Goal: Find specific page/section: Find specific page/section

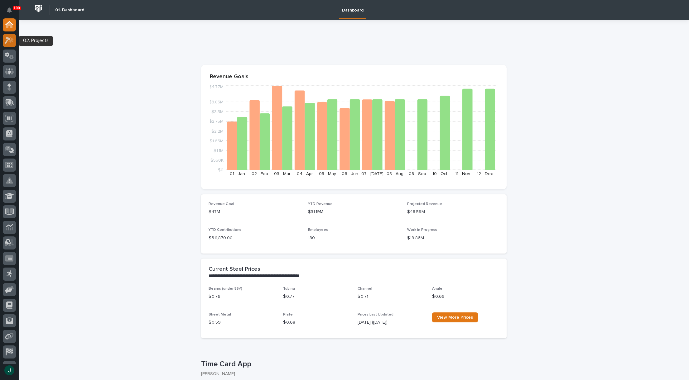
click at [10, 40] on icon at bounding box center [9, 40] width 9 height 7
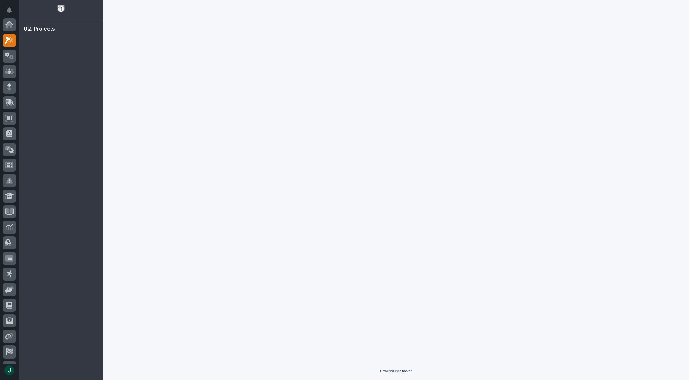
scroll to position [16, 0]
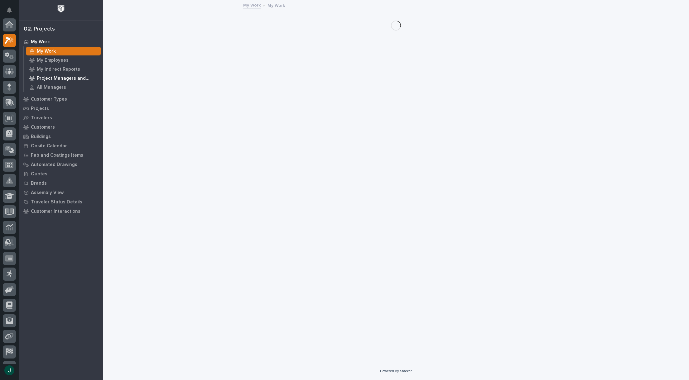
scroll to position [16, 0]
click at [47, 126] on p "Customers" at bounding box center [43, 128] width 24 height 6
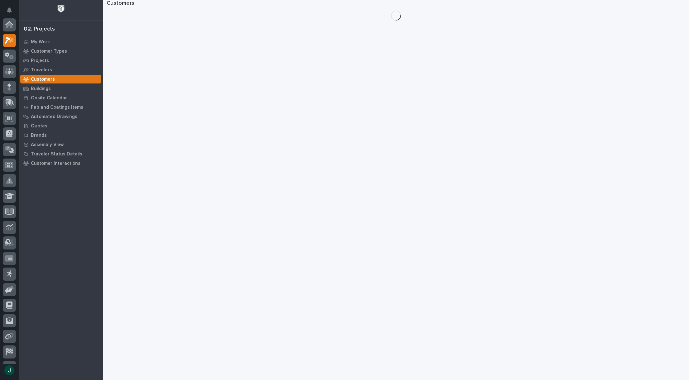
scroll to position [16, 0]
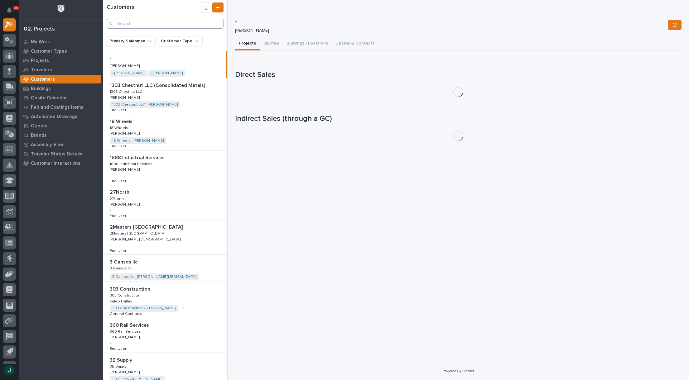
click at [135, 26] on input "Search" at bounding box center [165, 24] width 117 height 10
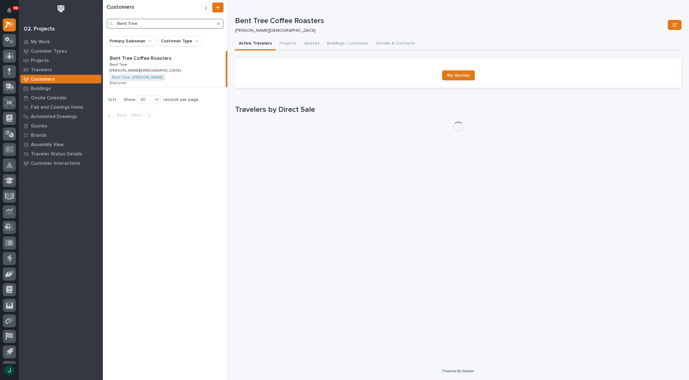
type input "Bent Tree"
click at [127, 58] on p "Bent Tree Coffee Roasters" at bounding box center [141, 57] width 63 height 7
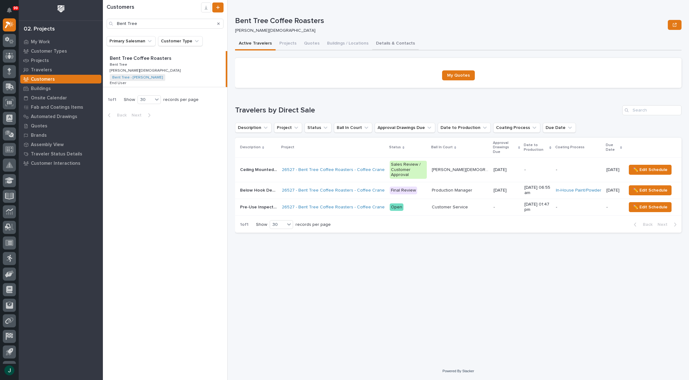
click at [376, 42] on button "Details & Contacts" at bounding box center [395, 43] width 46 height 13
